Goal: Task Accomplishment & Management: Use online tool/utility

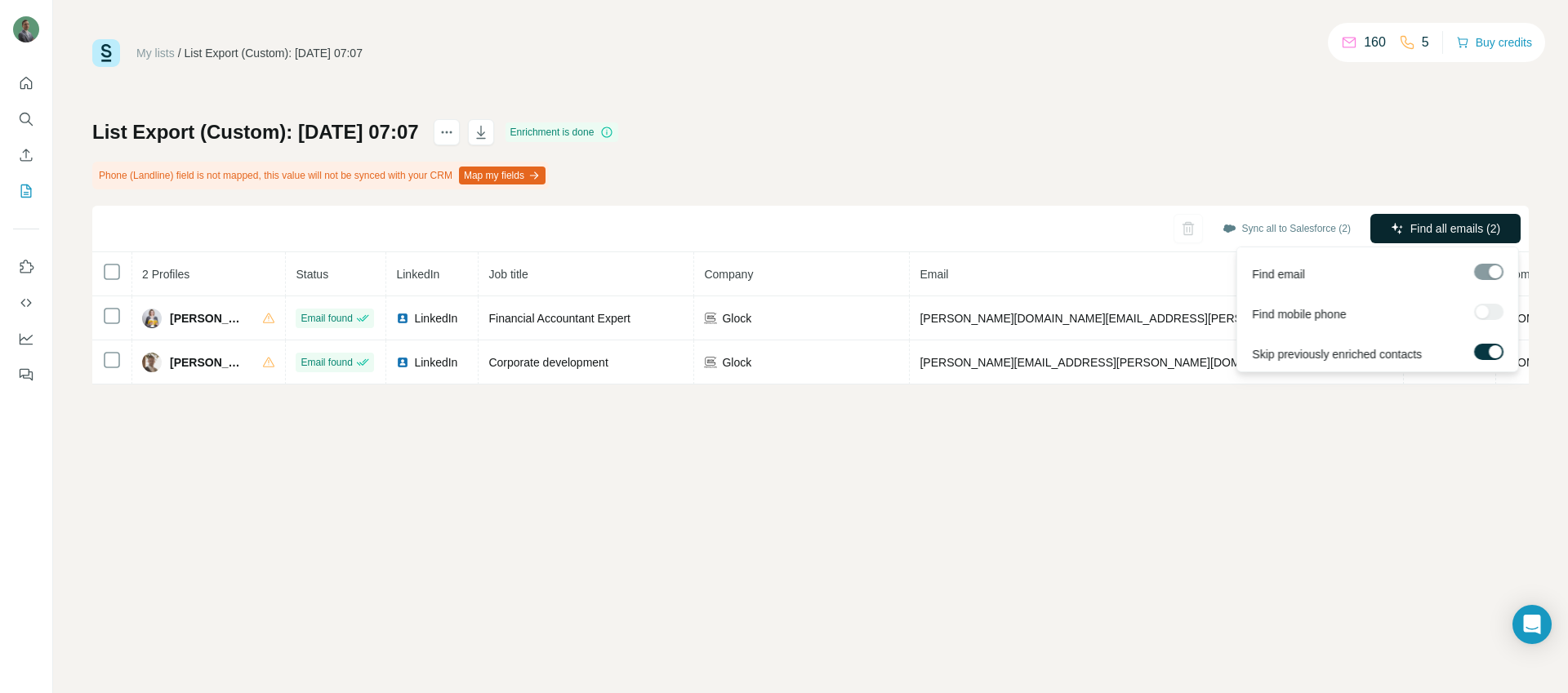
click at [1430, 218] on button "Find all emails (2)" at bounding box center [1445, 229] width 150 height 29
click at [1444, 223] on span "Find all emails (2)" at bounding box center [1455, 229] width 90 height 16
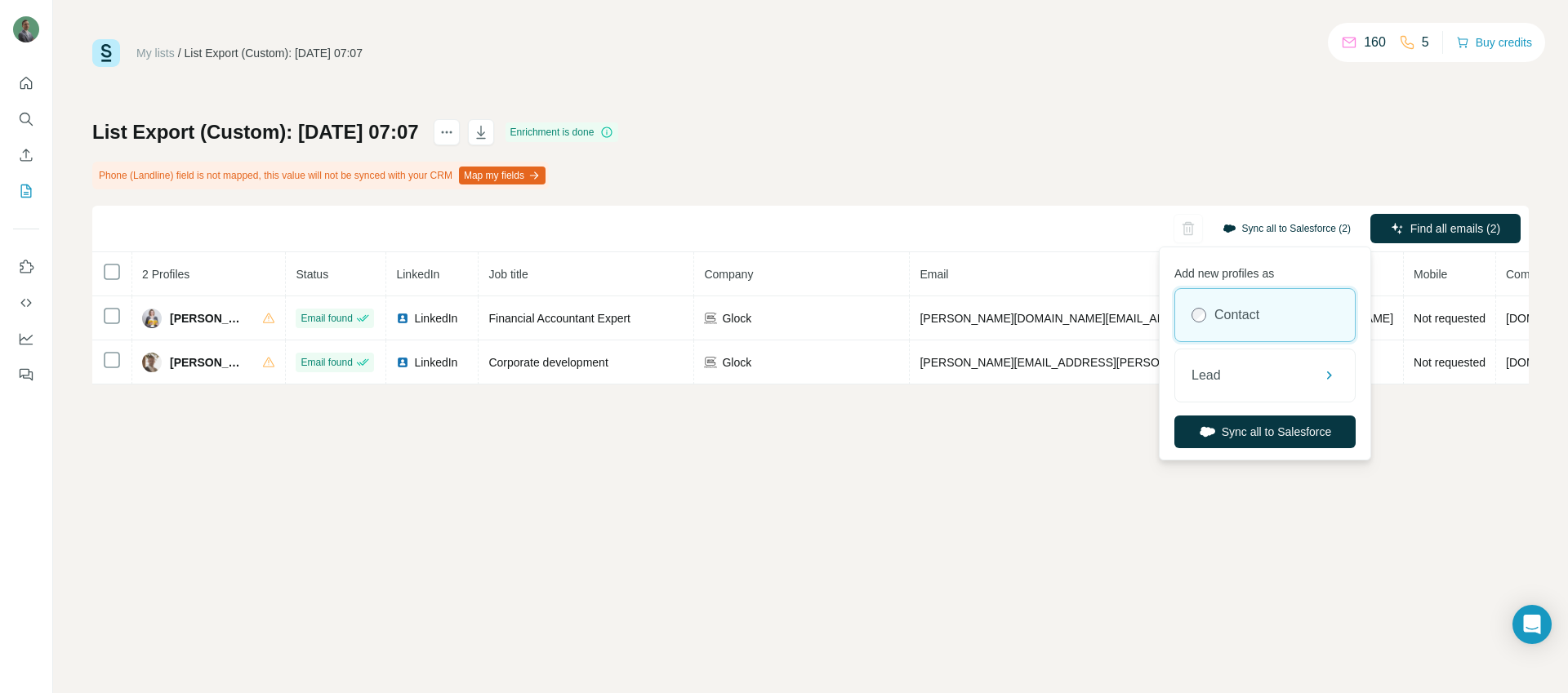
click at [1256, 229] on button "Sync all to Salesforce (2)" at bounding box center [1286, 229] width 151 height 25
click at [1240, 363] on div "Lead" at bounding box center [1265, 376] width 180 height 52
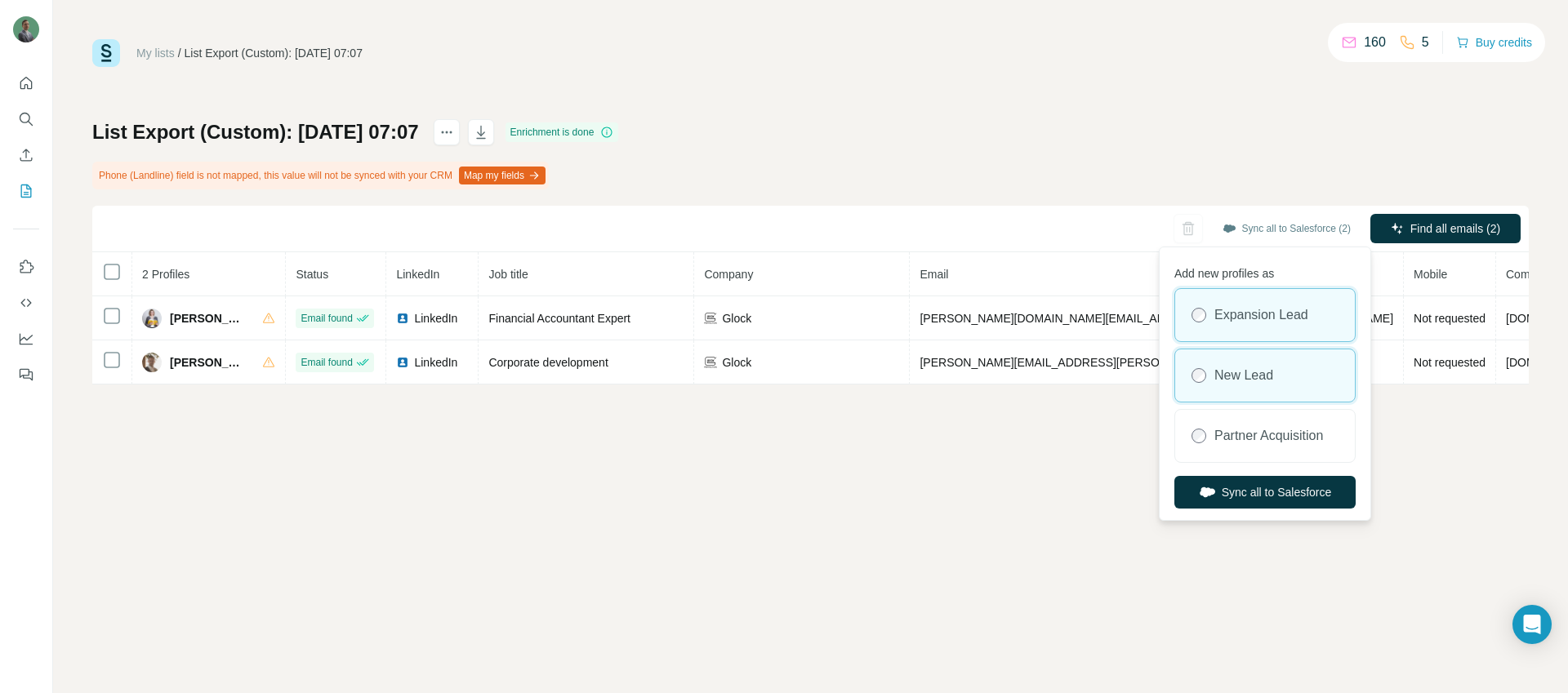
click at [1241, 373] on label "New Lead" at bounding box center [1244, 376] width 59 height 20
click at [1239, 486] on button "Sync all to Salesforce" at bounding box center [1265, 493] width 181 height 33
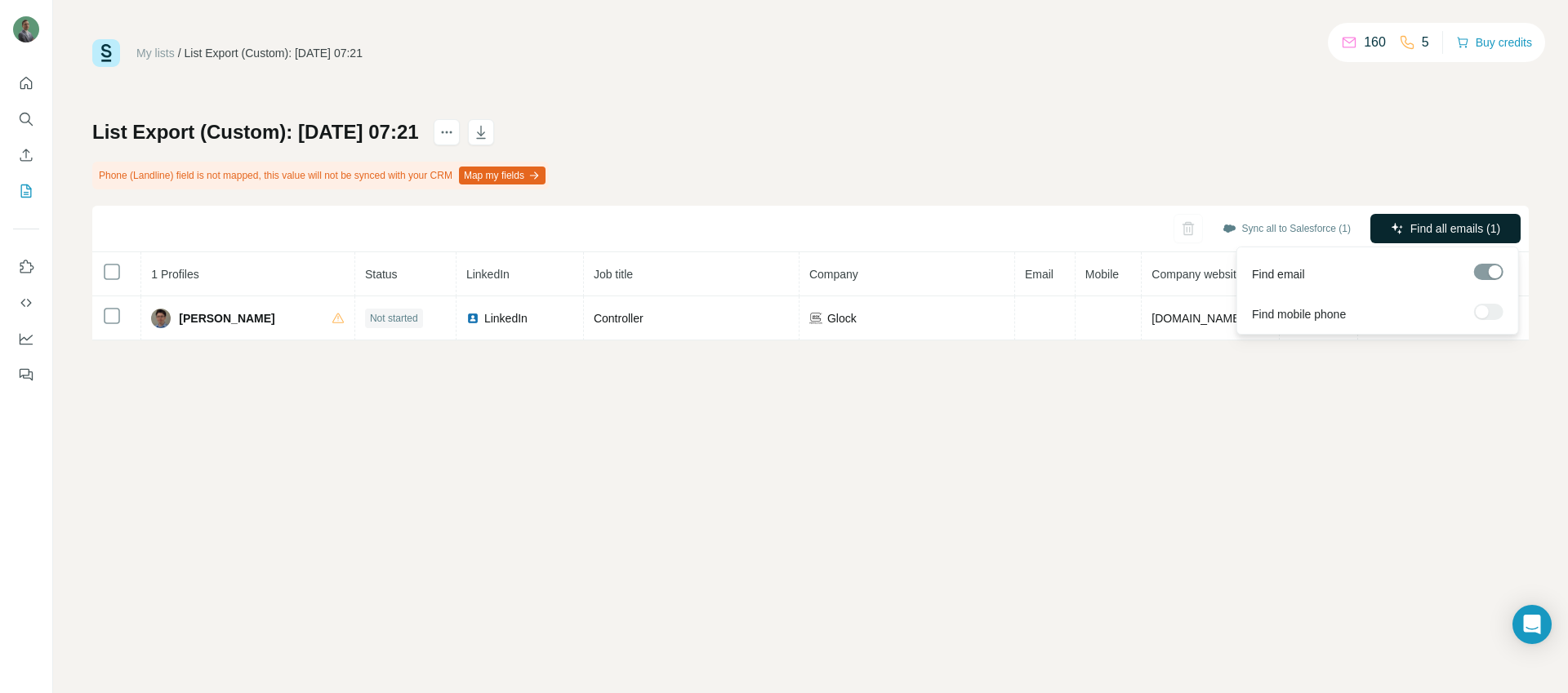
click at [1397, 220] on button "Find all emails (1)" at bounding box center [1445, 229] width 150 height 29
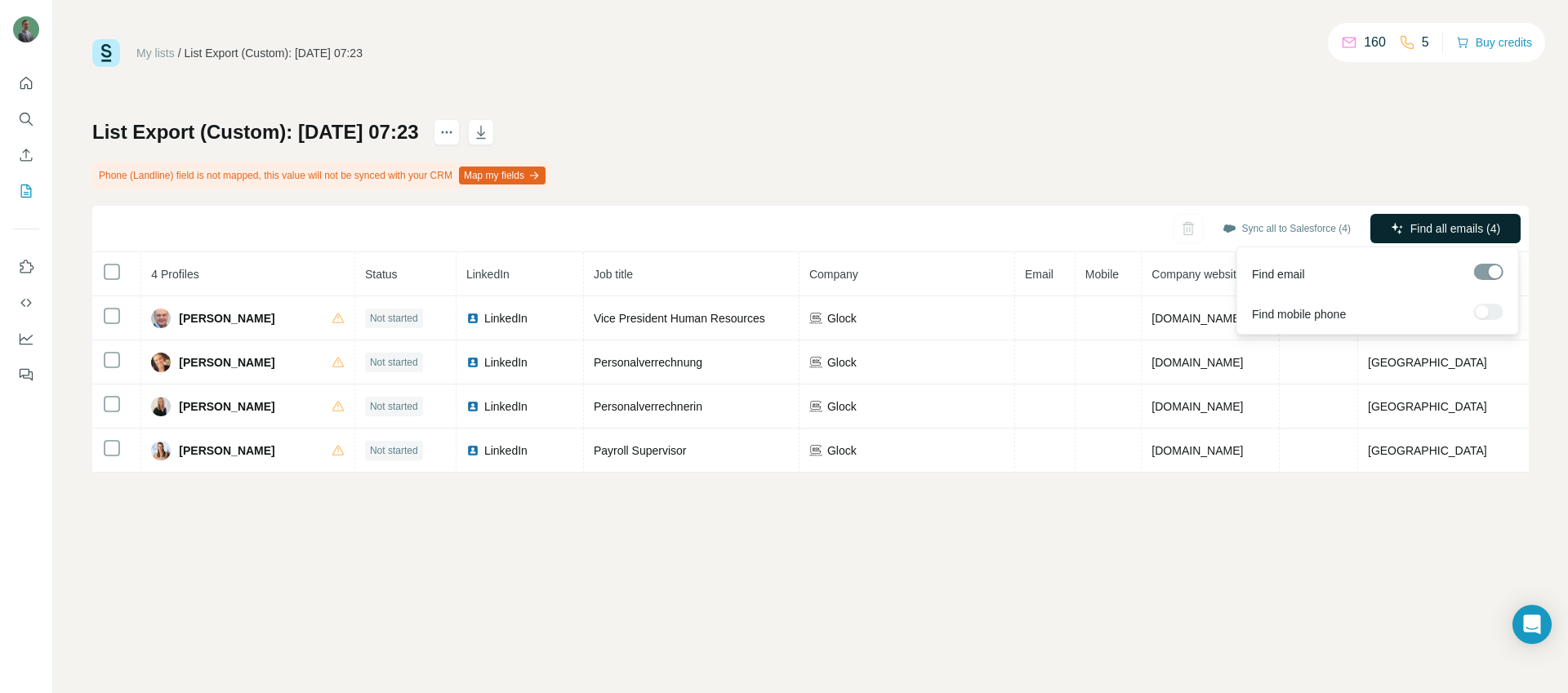
click at [1401, 229] on button "Find all emails (4)" at bounding box center [1445, 229] width 150 height 29
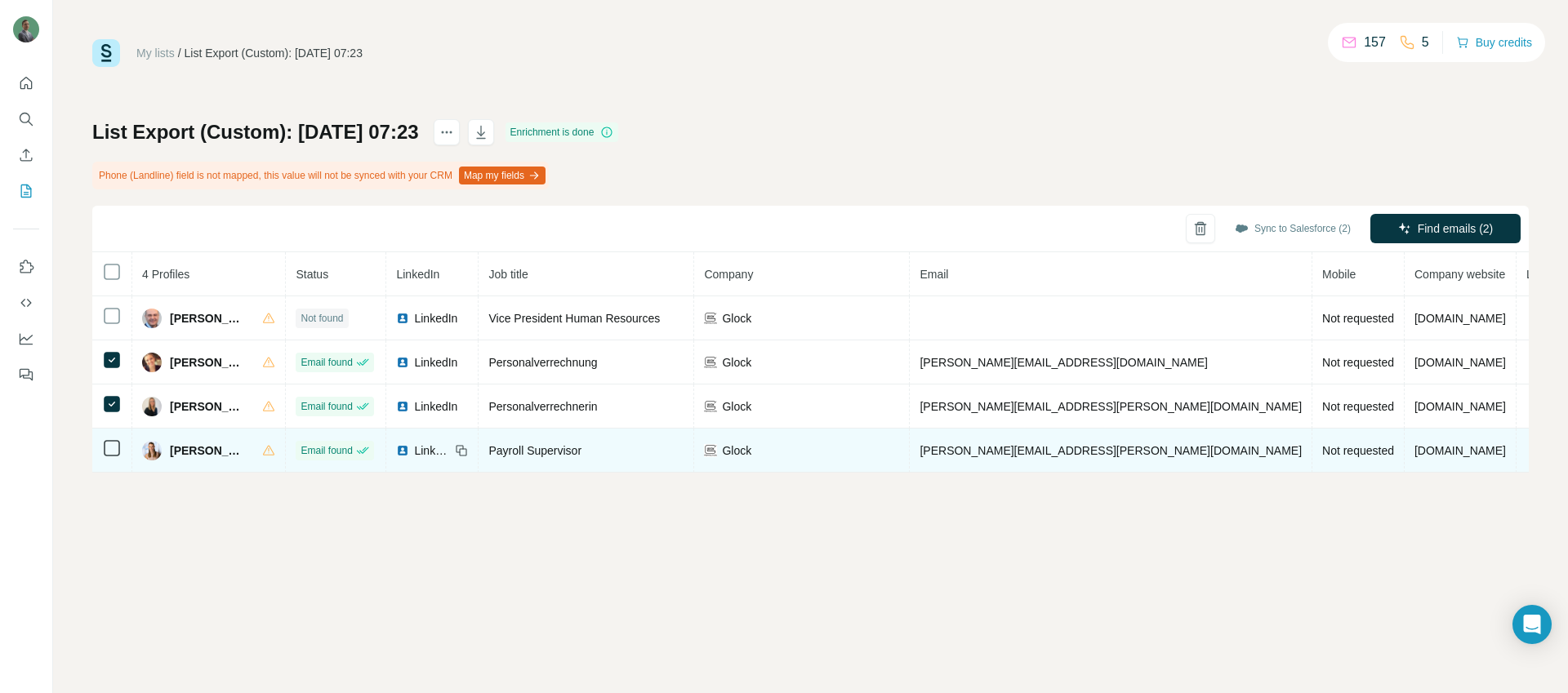
click at [114, 429] on td at bounding box center [112, 451] width 40 height 44
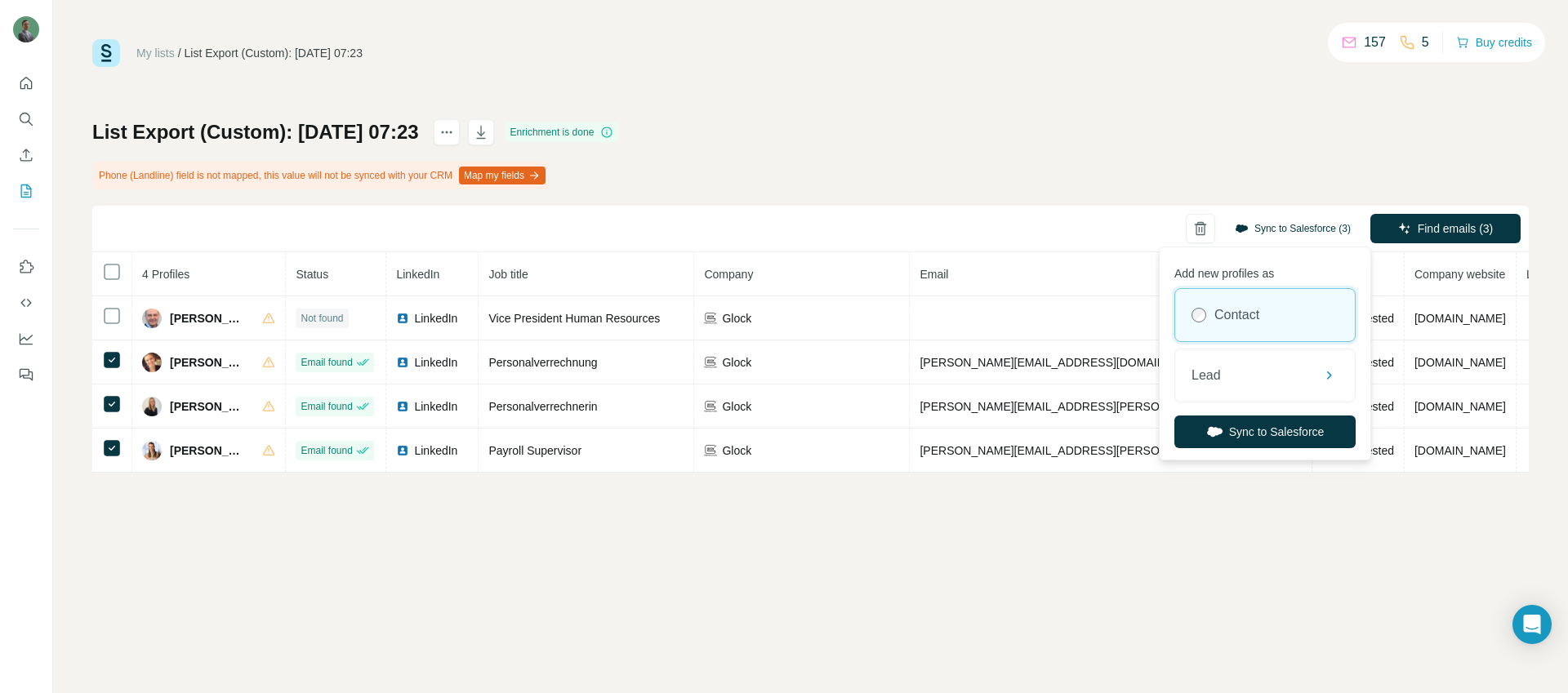
click at [1301, 226] on button "Sync to Salesforce (3)" at bounding box center [1293, 229] width 139 height 25
click at [1247, 379] on div "Lead" at bounding box center [1265, 376] width 180 height 52
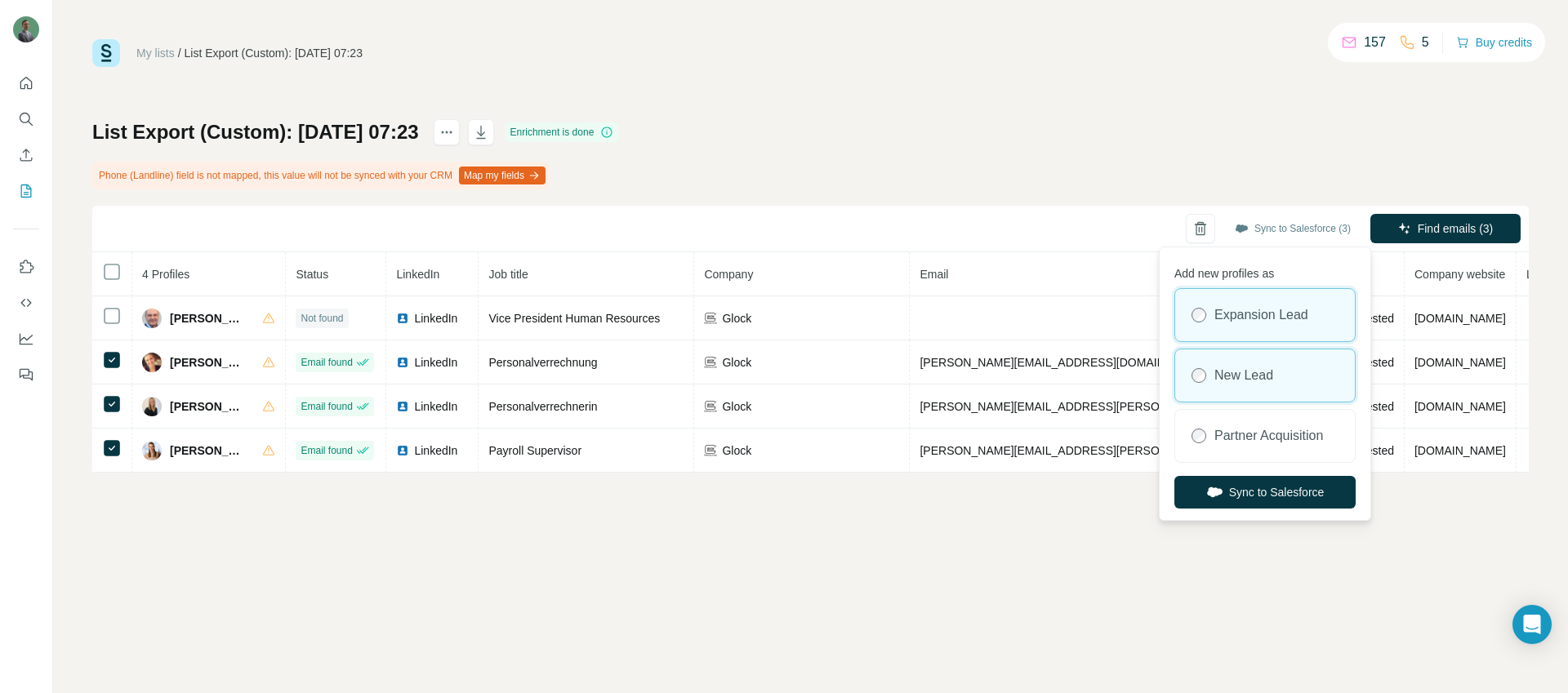
click at [1259, 373] on label "New Lead" at bounding box center [1244, 376] width 59 height 20
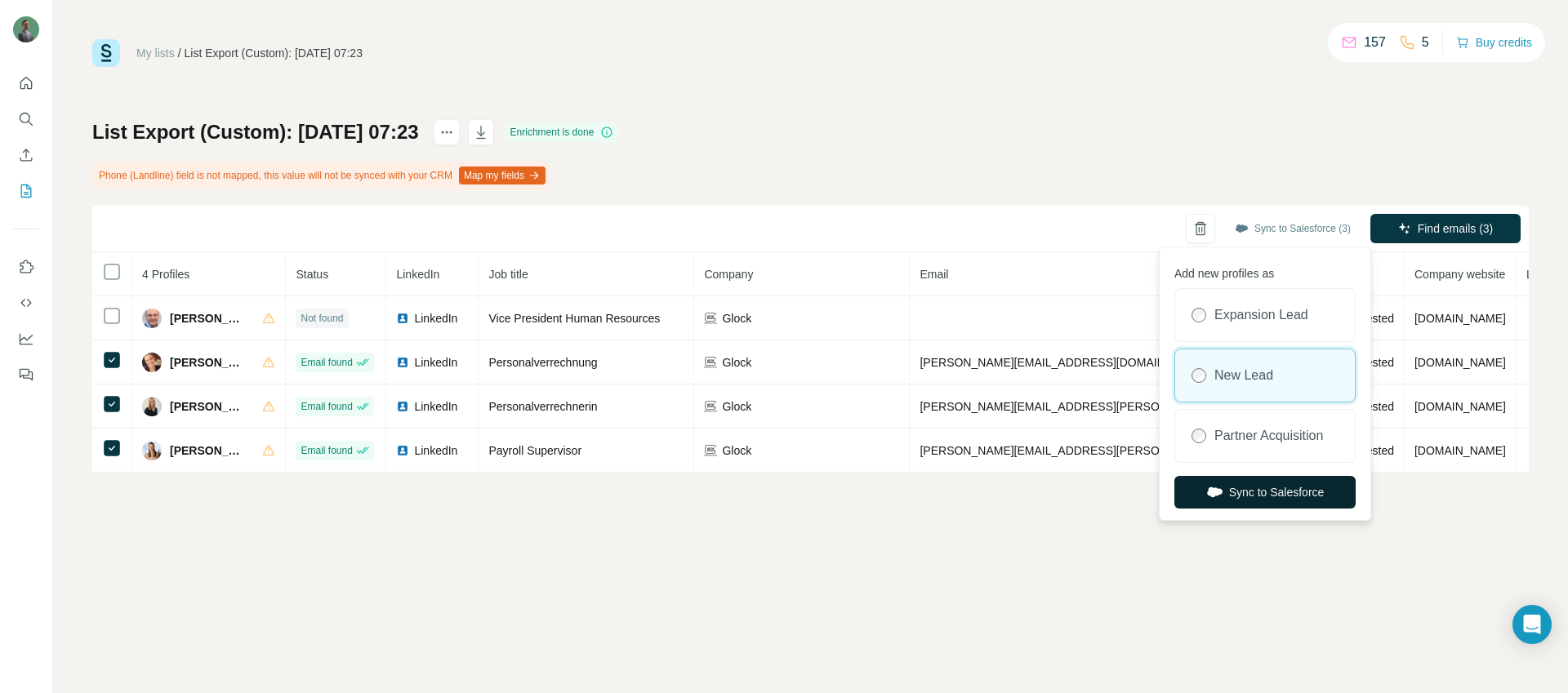
click at [1260, 496] on button "Sync to Salesforce" at bounding box center [1265, 493] width 181 height 33
